Goal: Information Seeking & Learning: Learn about a topic

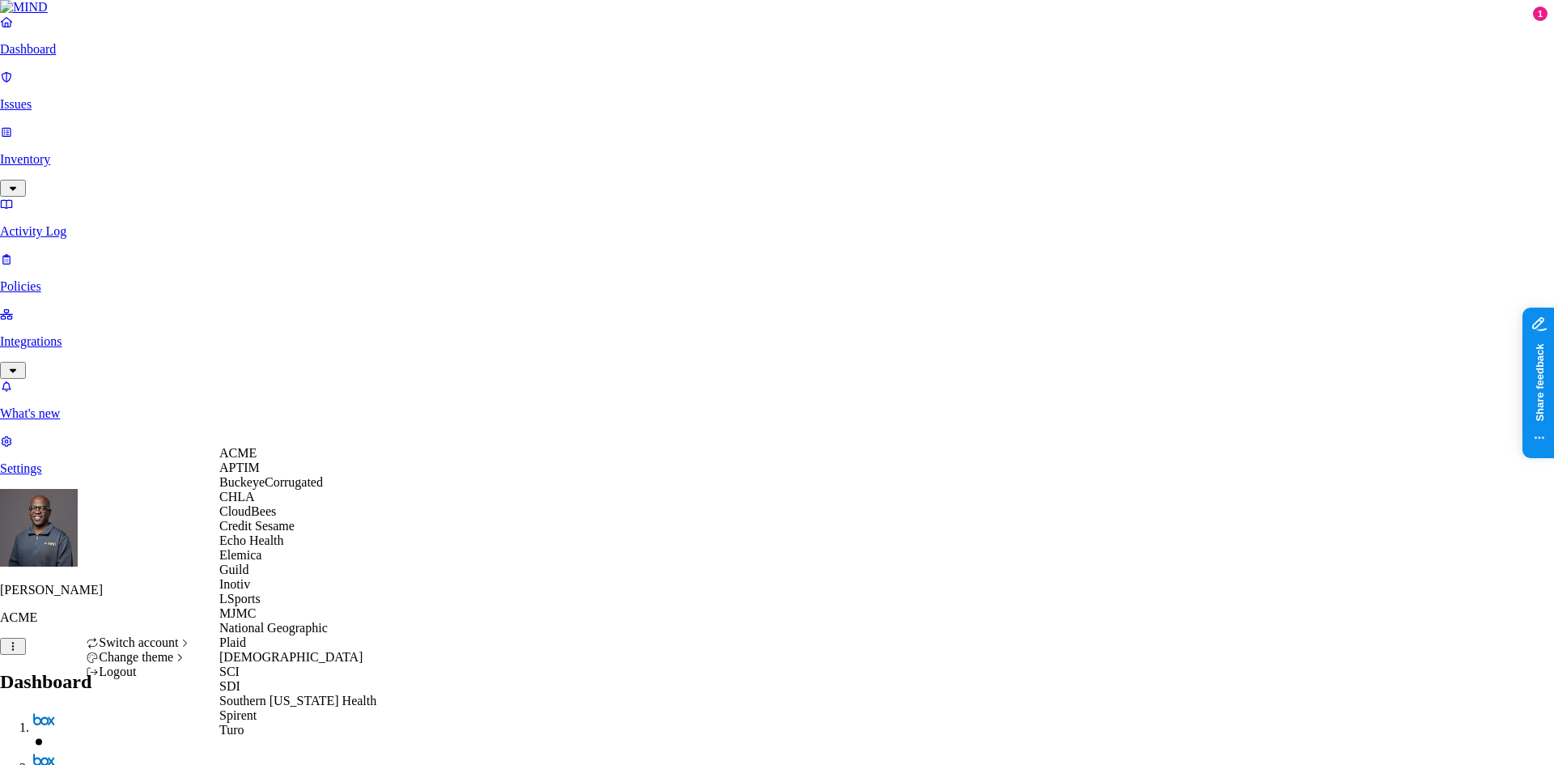
click at [265, 518] on span "CloudBees" at bounding box center [247, 511] width 57 height 14
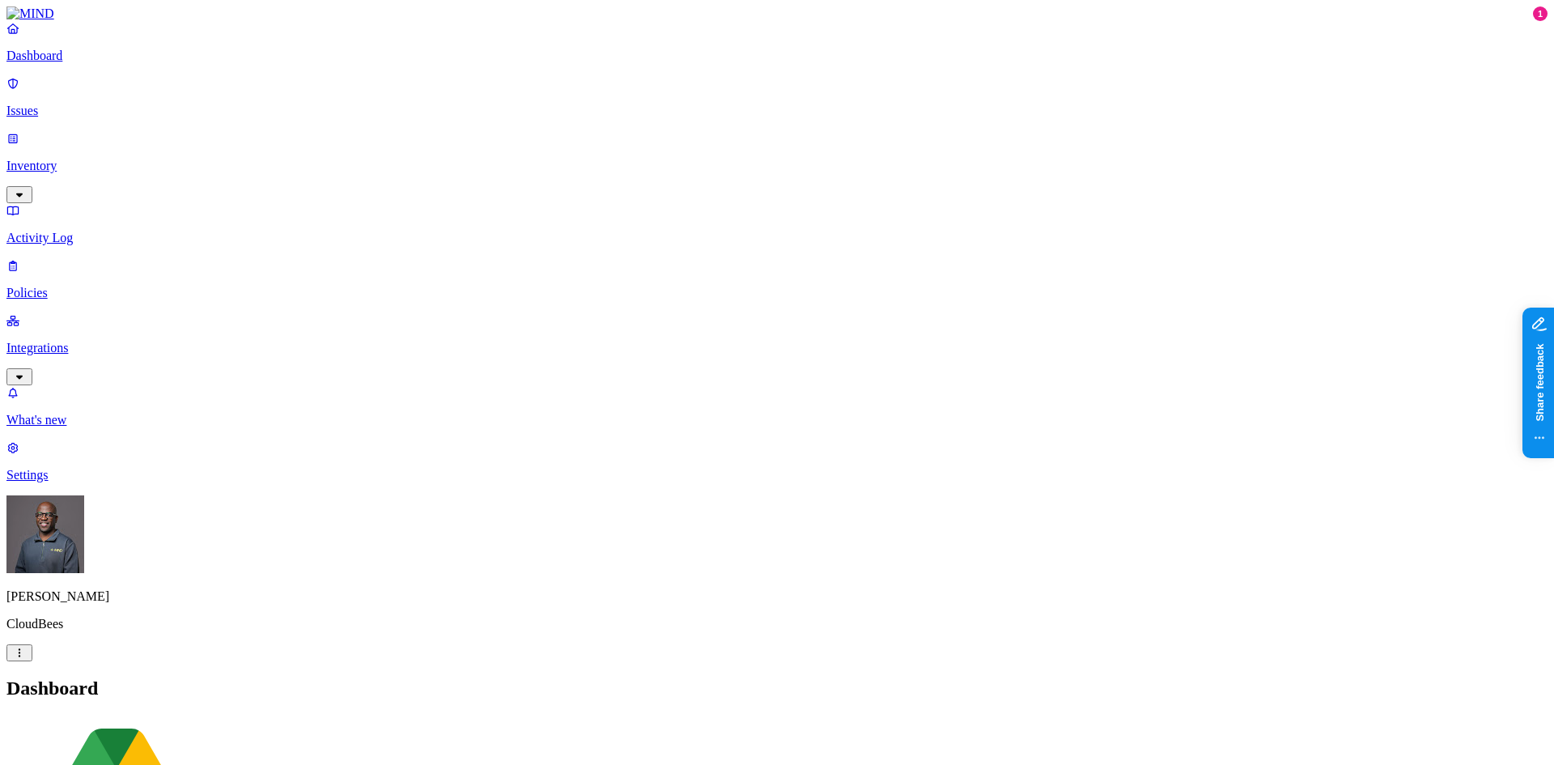
click at [71, 341] on p "Integrations" at bounding box center [776, 348] width 1541 height 15
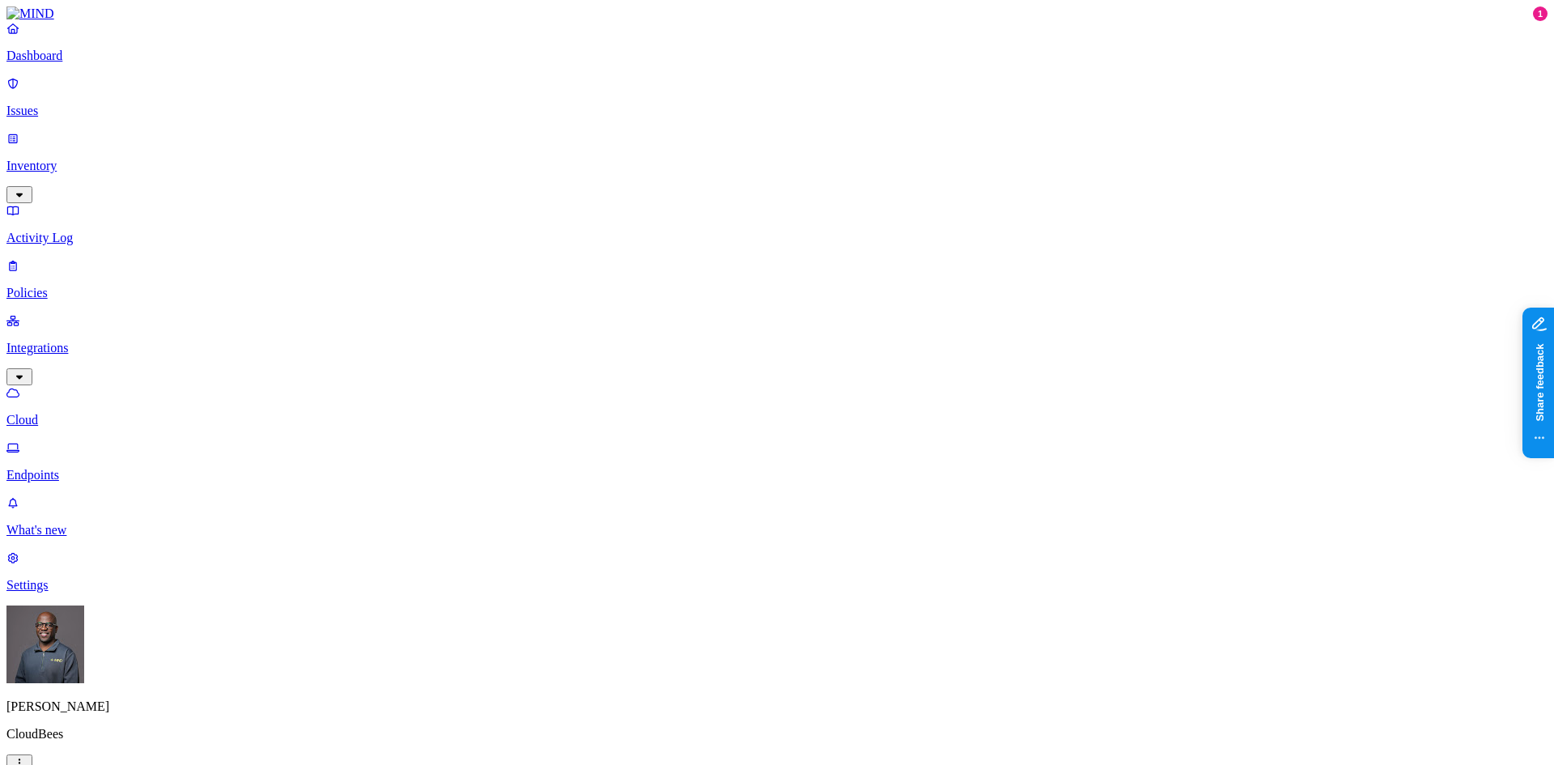
click at [72, 468] on p "Endpoints" at bounding box center [776, 475] width 1541 height 15
click at [155, 742] on html "Dashboard Issues Inventory Activity Log Policies Integrations Cloud Endpoints W…" at bounding box center [777, 609] width 1554 height 1218
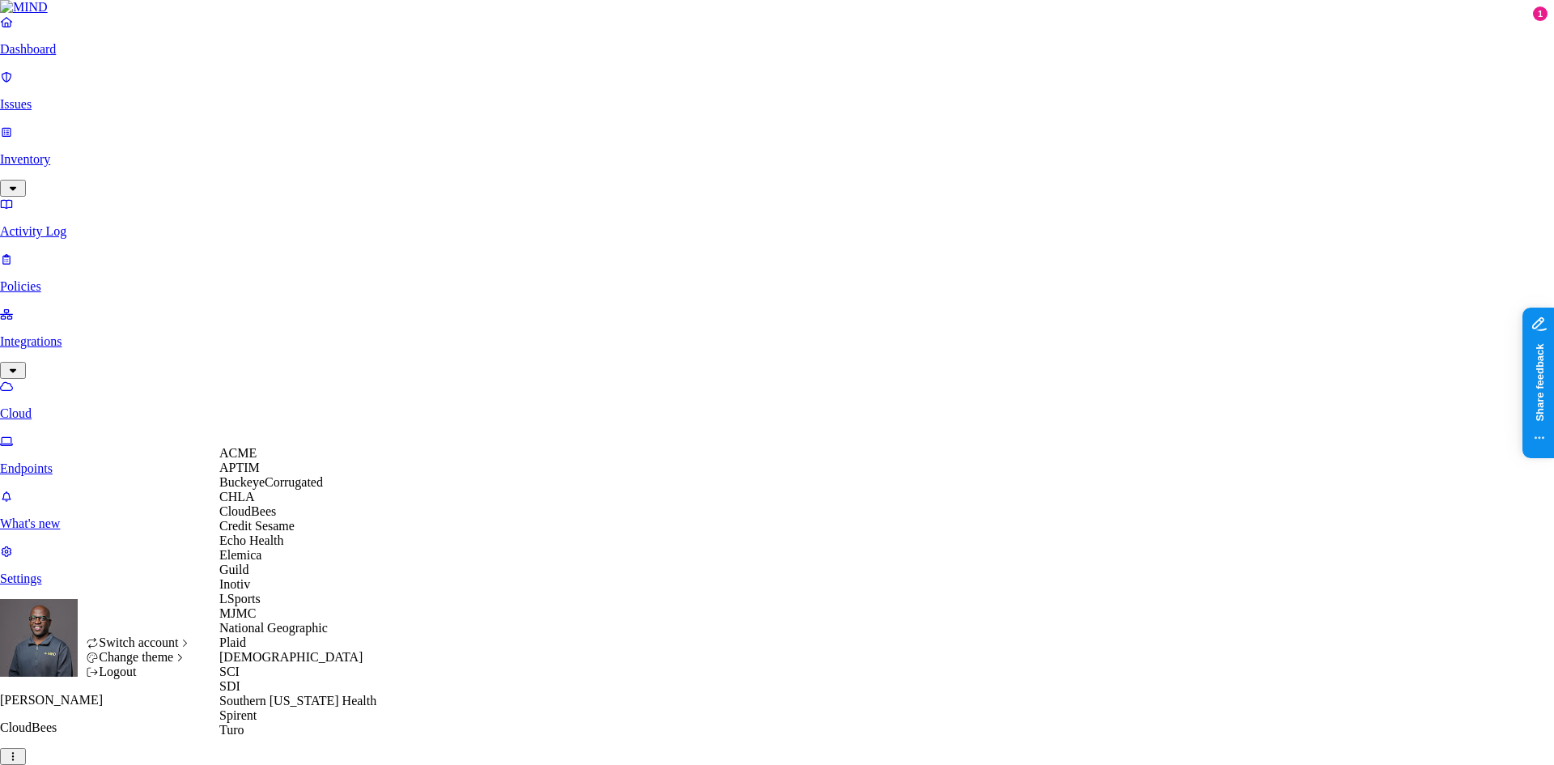
scroll to position [203, 0]
click at [293, 621] on span "National Geographic" at bounding box center [273, 628] width 108 height 14
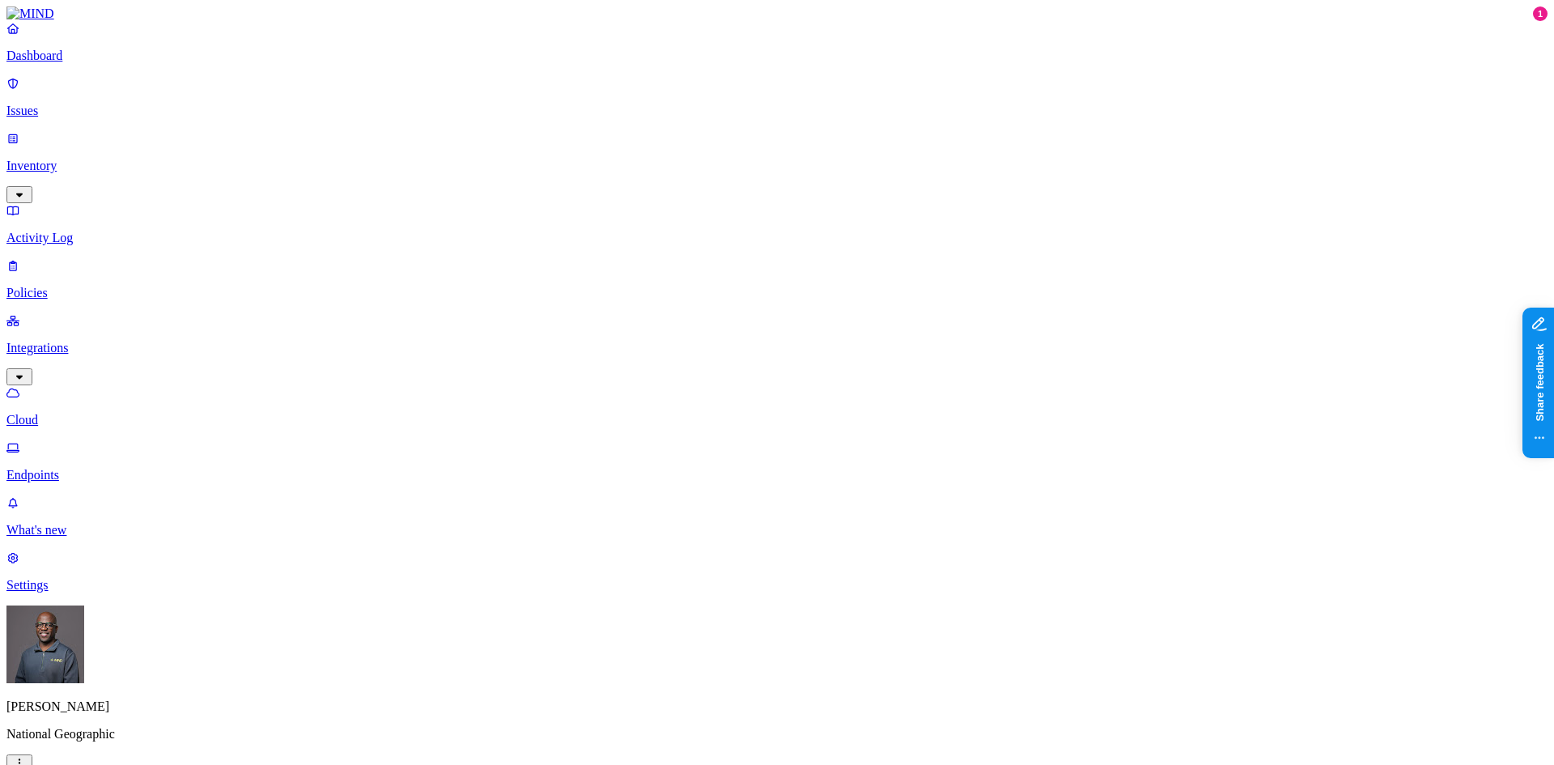
click at [67, 413] on p "Cloud" at bounding box center [776, 420] width 1541 height 15
click at [54, 440] on link "Endpoints" at bounding box center [776, 461] width 1541 height 42
click at [58, 286] on p "Policies" at bounding box center [776, 293] width 1541 height 15
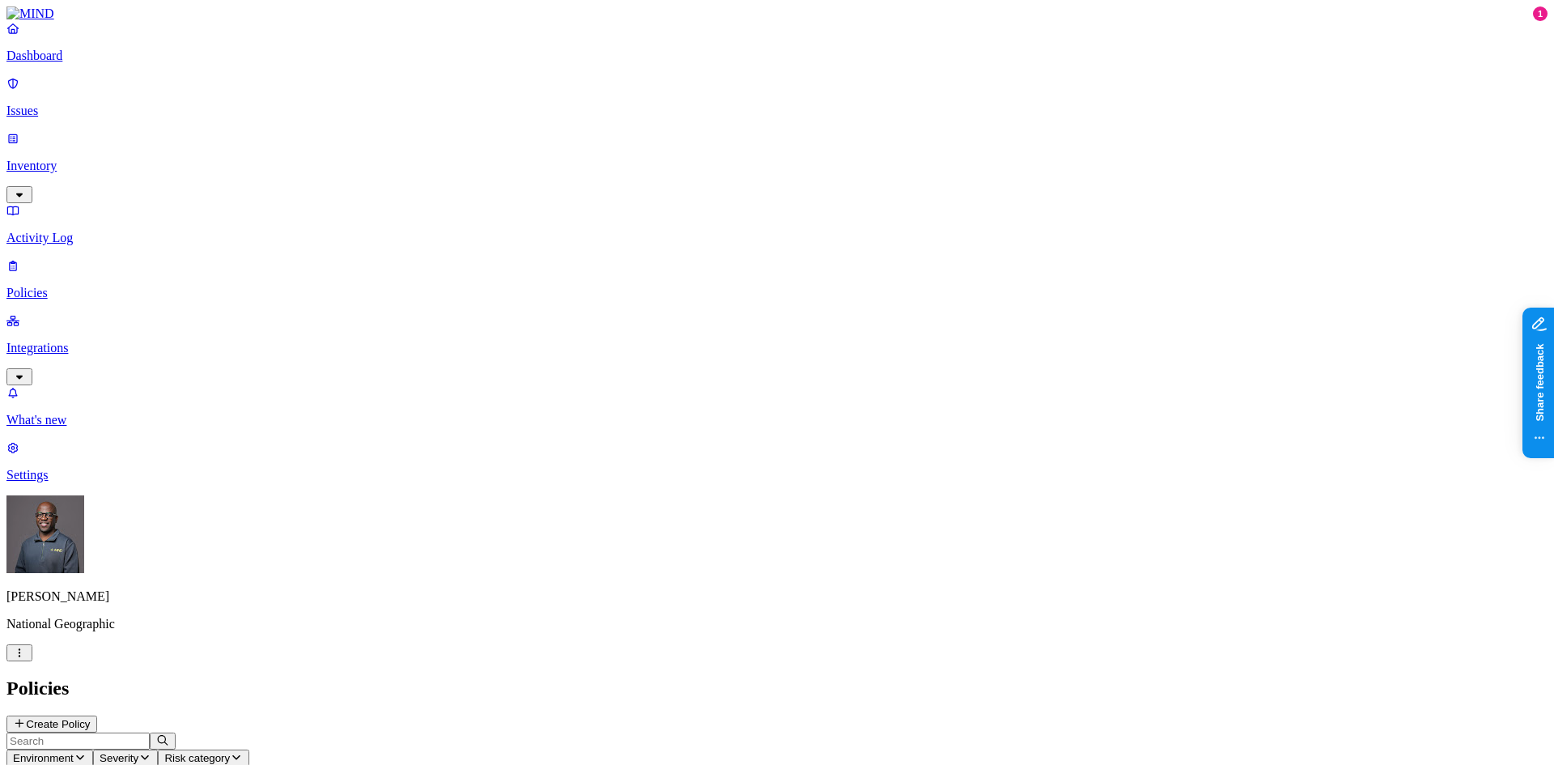
click at [103, 63] on p "Dashboard" at bounding box center [776, 56] width 1541 height 15
click at [72, 341] on p "Integrations" at bounding box center [776, 348] width 1541 height 15
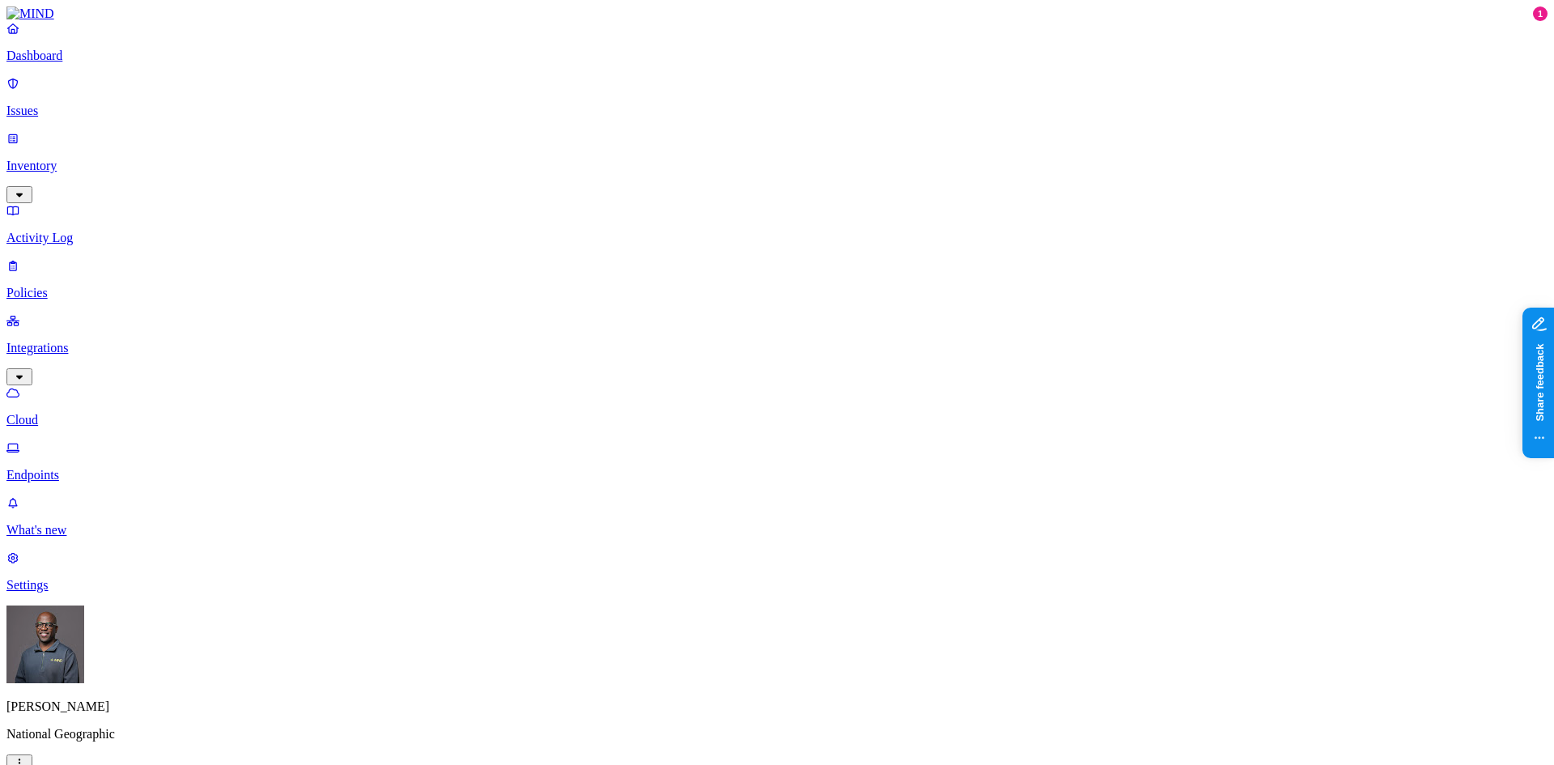
click at [87, 468] on p "Endpoints" at bounding box center [776, 475] width 1541 height 15
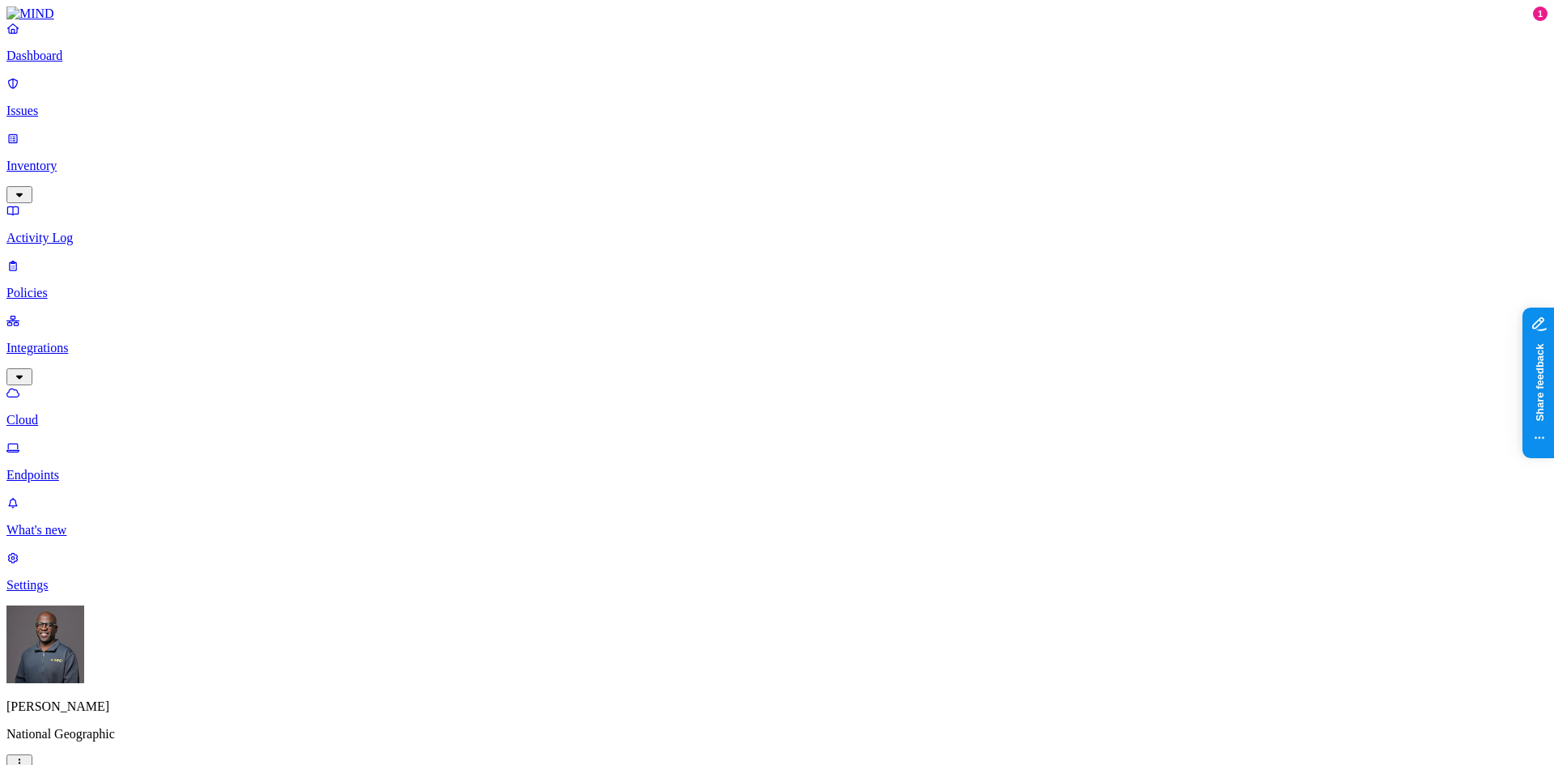
click at [57, 63] on p "Dashboard" at bounding box center [776, 56] width 1541 height 15
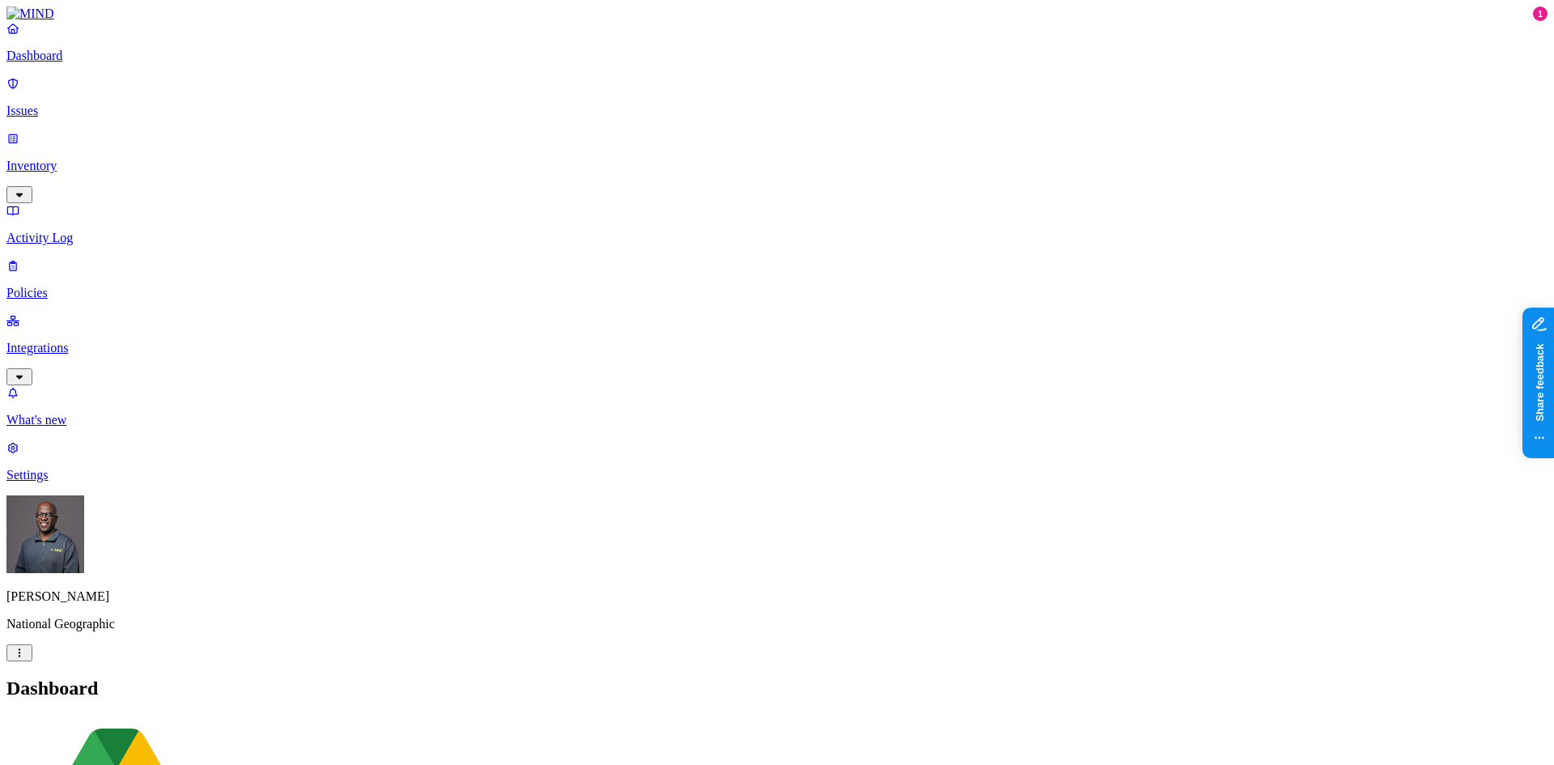
drag, startPoint x: 421, startPoint y: 406, endPoint x: 468, endPoint y: 393, distance: 48.7
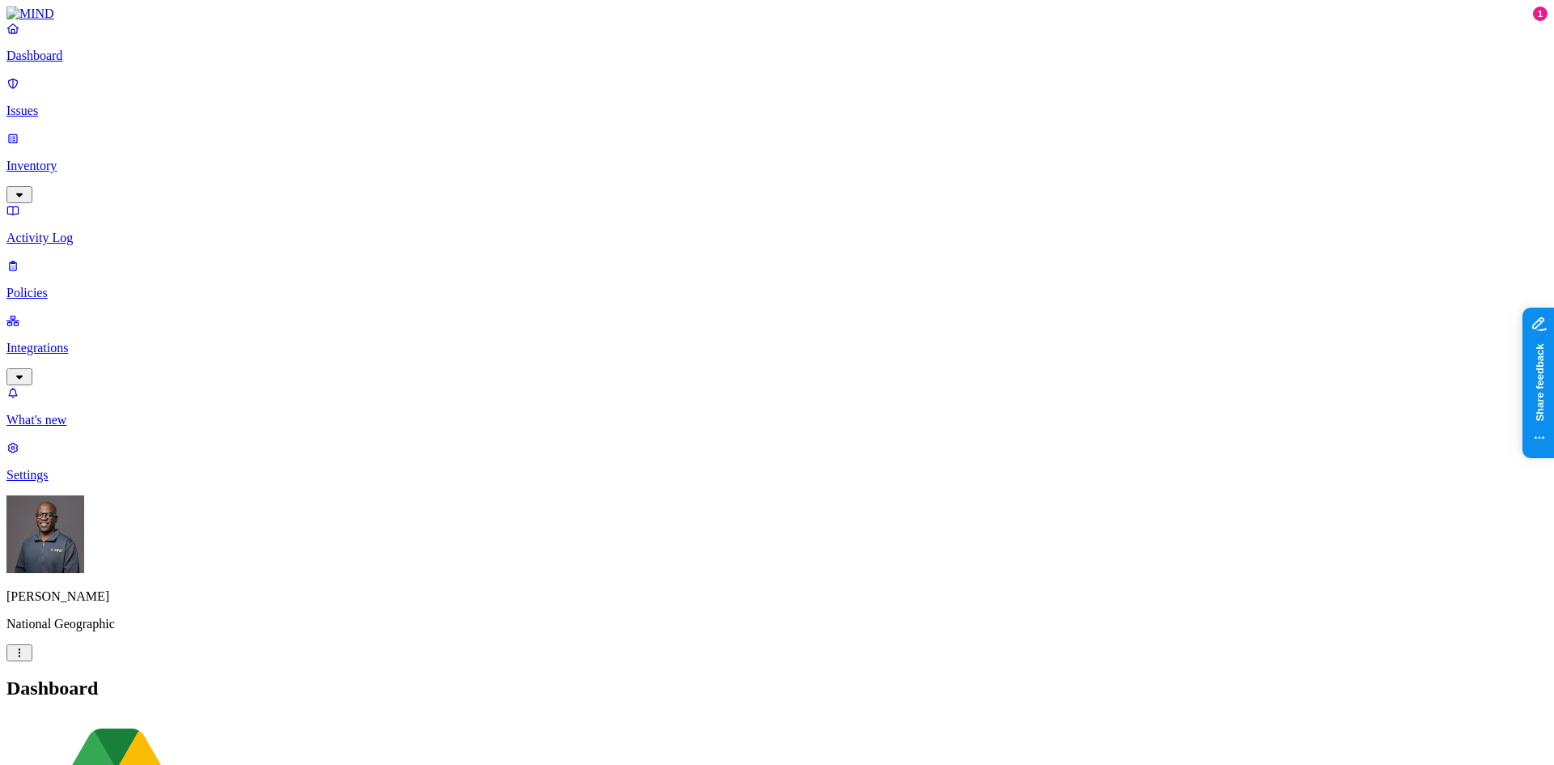
drag, startPoint x: 1235, startPoint y: 283, endPoint x: 1334, endPoint y: 270, distance: 100.4
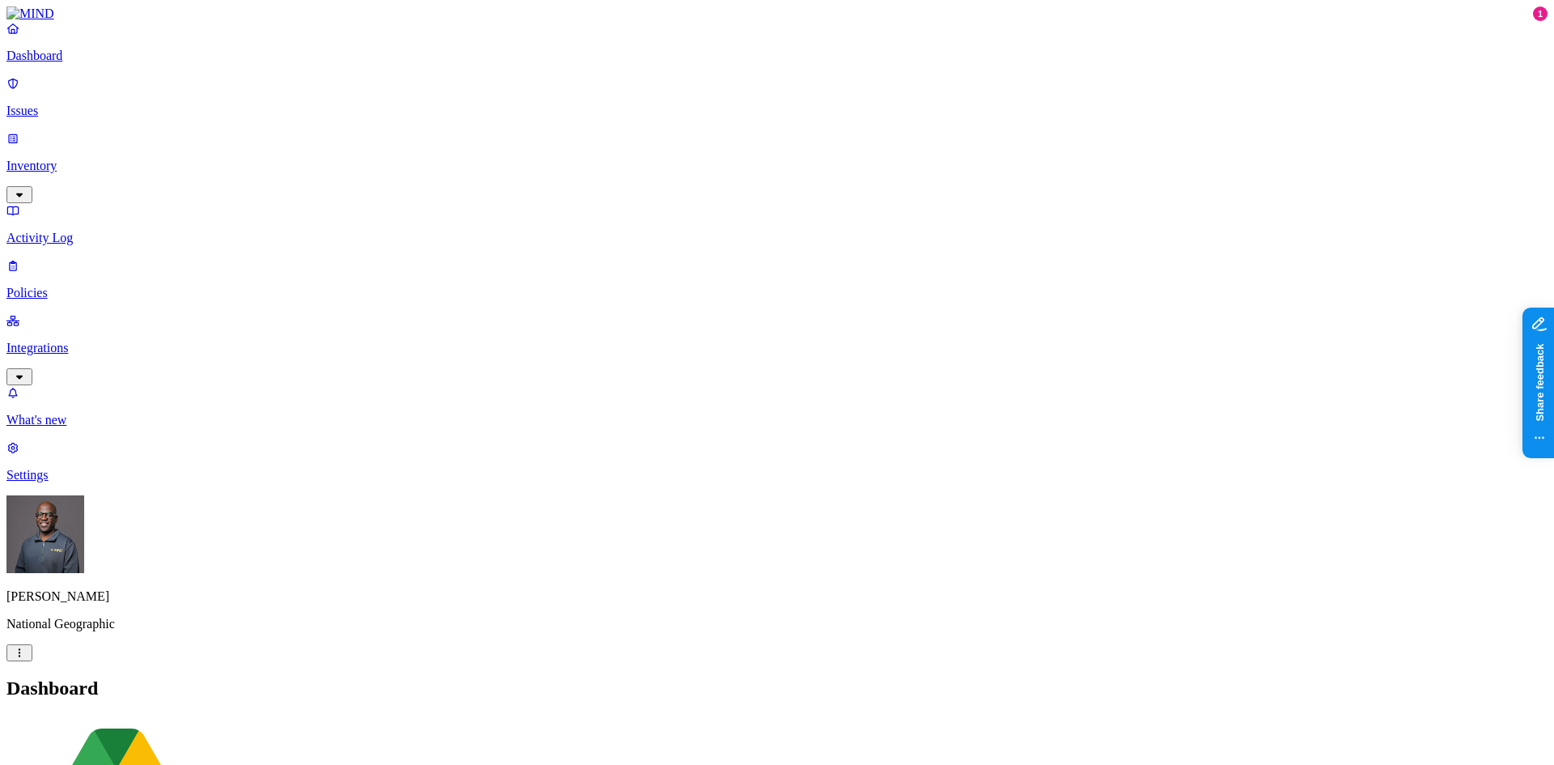
drag, startPoint x: 1235, startPoint y: 423, endPoint x: 1364, endPoint y: 400, distance: 131.5
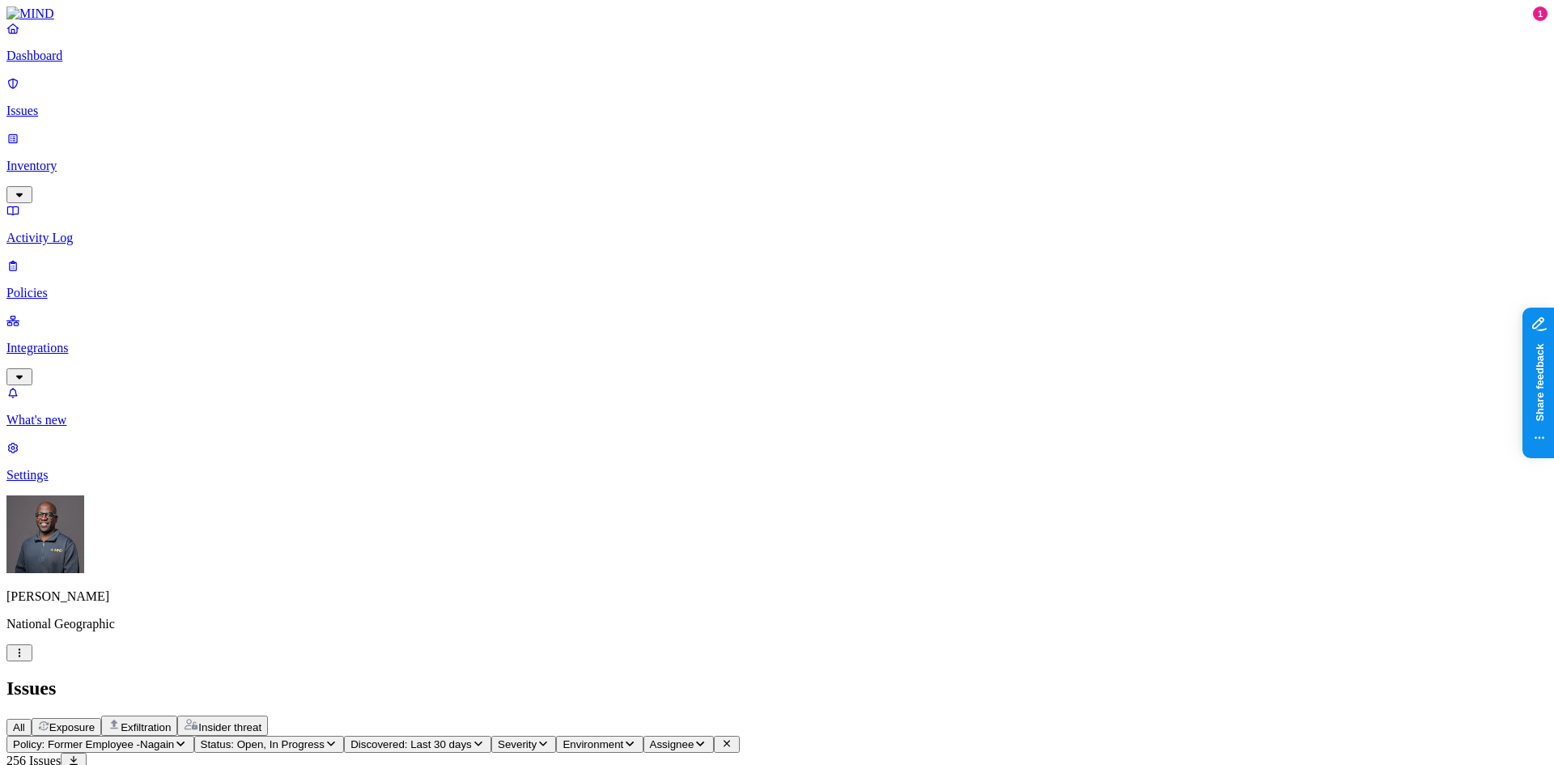
click at [1541, 470] on icon at bounding box center [1541, 475] width 2 height 10
click at [1418, 431] on link "Edit widget" at bounding box center [1429, 433] width 158 height 28
